Goal: Task Accomplishment & Management: Manage account settings

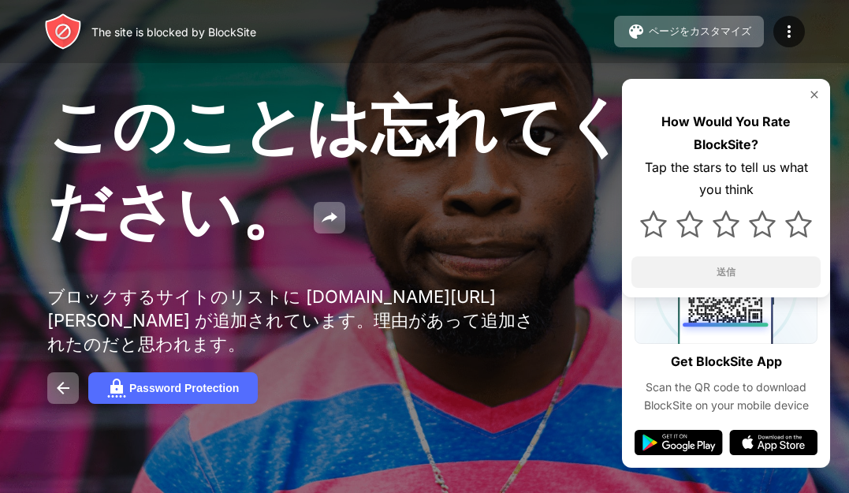
drag, startPoint x: 828, startPoint y: 61, endPoint x: 817, endPoint y: 52, distance: 14.0
click at [826, 59] on div "The site is blocked by BlockSite ページをカスタマイズ ブロックリストの編集 リダイレクト ブロックページのカスタマイズ Up…" at bounding box center [424, 31] width 849 height 63
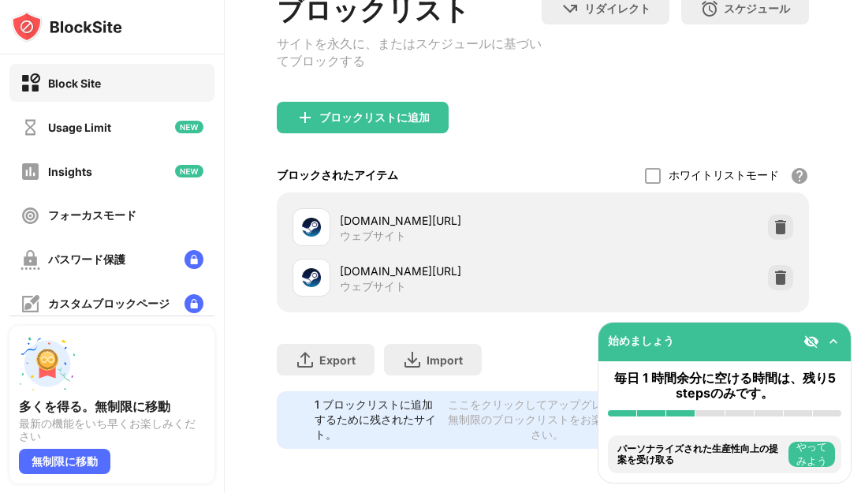
scroll to position [126, 0]
drag, startPoint x: 774, startPoint y: 210, endPoint x: 687, endPoint y: 156, distance: 102.0
click at [773, 219] on img at bounding box center [781, 227] width 16 height 16
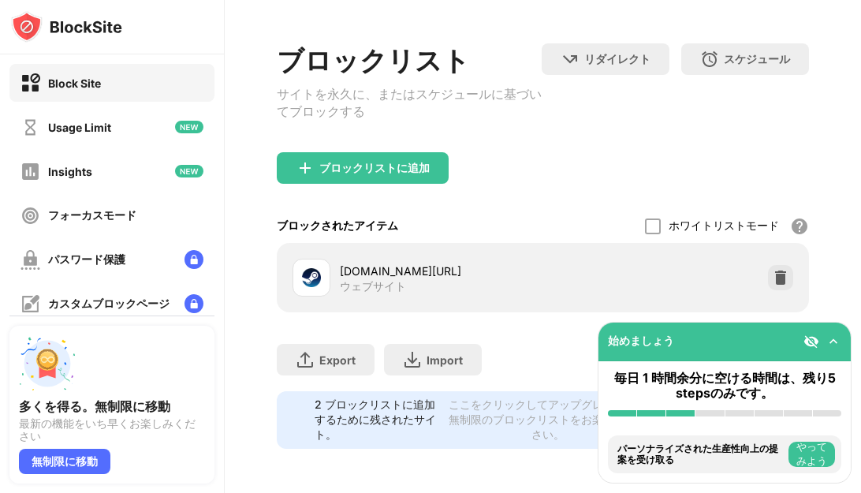
scroll to position [76, 0]
drag, startPoint x: 796, startPoint y: 188, endPoint x: 459, endPoint y: 1, distance: 385.8
click at [795, 188] on div "ブロックリストに追加" at bounding box center [543, 180] width 533 height 57
